Goal: Contribute content

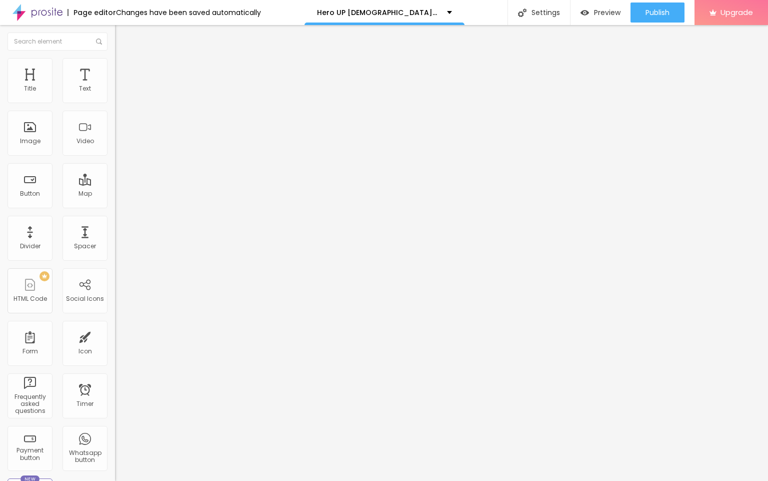
click at [115, 94] on input "entre em contato" at bounding box center [175, 89] width 120 height 10
paste input "👇❗❗𝐒𝐡𝐨𝐩𝐍𝐨𝐰❗❗👇"
type input "👇❗❗𝐒𝐡𝐨𝐩𝐍𝐨𝐰❗❗👇"
click at [115, 206] on input "https://" at bounding box center [175, 201] width 120 height 10
paste input "[DOMAIN_NAME][URL][DEMOGRAPHIC_DATA][MEDICAL_DATA]"
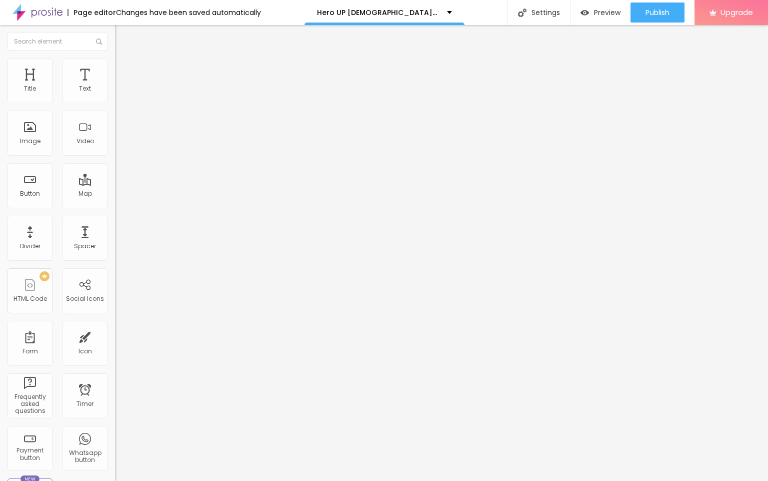
scroll to position [0, 63]
type input "[URL][DOMAIN_NAME][DEMOGRAPHIC_DATA][MEDICAL_DATA]"
click at [115, 86] on span "Change image" at bounding box center [142, 82] width 54 height 9
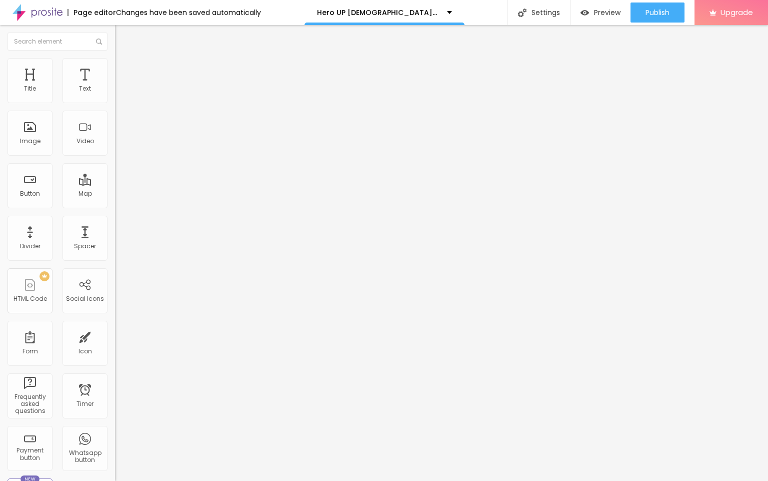
click at [115, 205] on input "https://" at bounding box center [175, 200] width 120 height 10
paste input "[DOMAIN_NAME][URL][DEMOGRAPHIC_DATA][MEDICAL_DATA]"
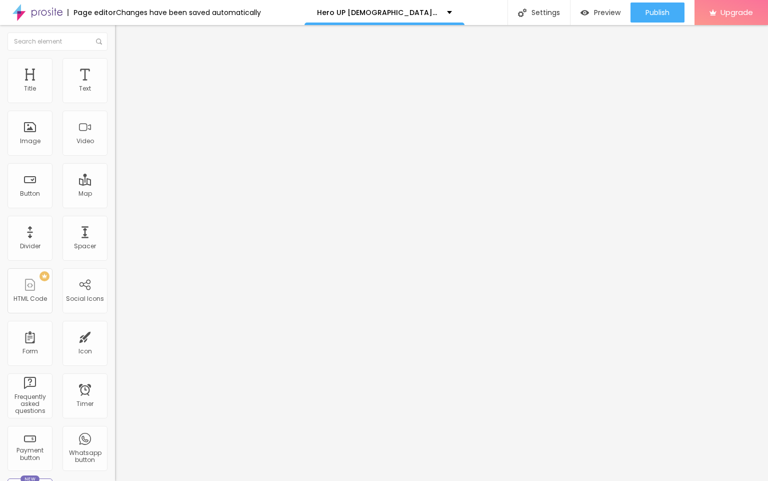
type input "[URL][DOMAIN_NAME][DEMOGRAPHIC_DATA][MEDICAL_DATA]"
click at [654, 14] on span "Publish" at bounding box center [658, 13] width 24 height 8
click at [41, 14] on img at bounding box center [38, 12] width 50 height 25
